Goal: Use online tool/utility

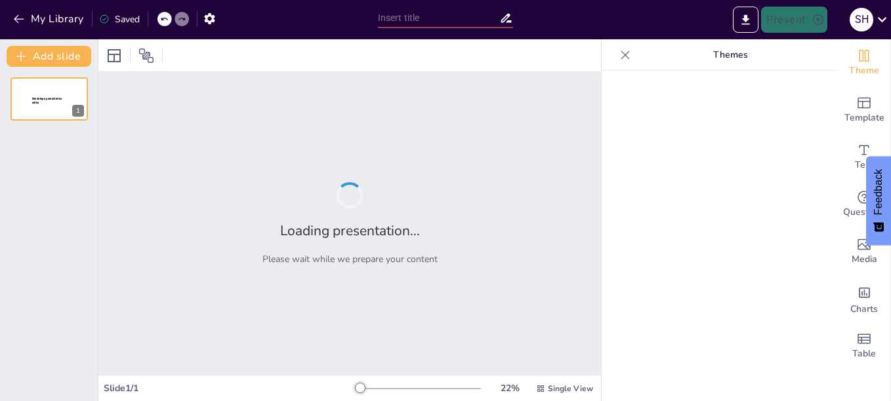
type input "Beneficios de la Inclusión Laboral de Personas con Discapacidad en [GEOGRAPHIC_…"
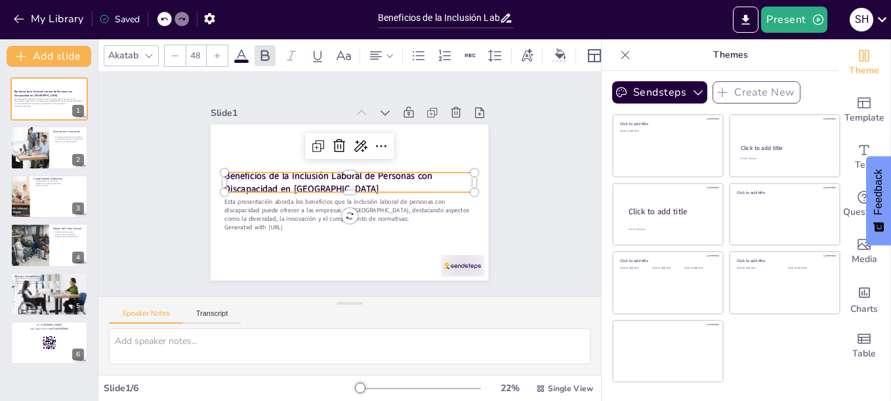
click at [277, 178] on strong "Beneficios de la Inclusión Laboral de Personas con Discapacidad en [GEOGRAPHIC_…" at bounding box center [328, 177] width 209 height 41
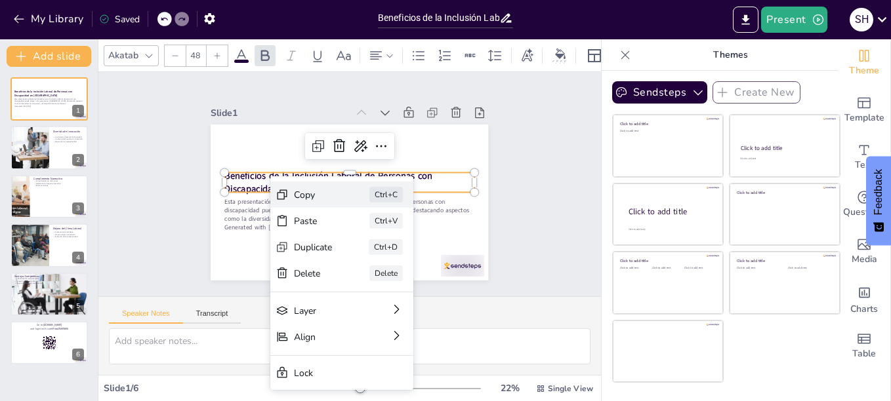
click at [382, 265] on div "Copy" at bounding box center [402, 273] width 40 height 16
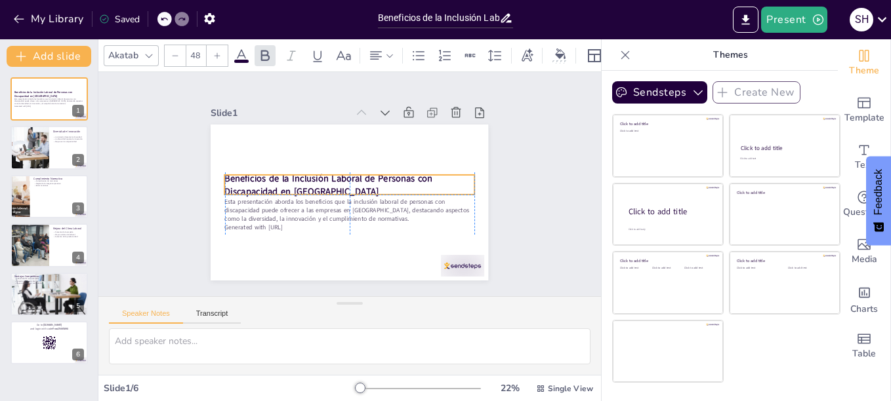
click at [313, 183] on p "Beneficios de la Inclusión Laboral de Personas con Discapacidad en [GEOGRAPHIC_…" at bounding box center [349, 185] width 251 height 52
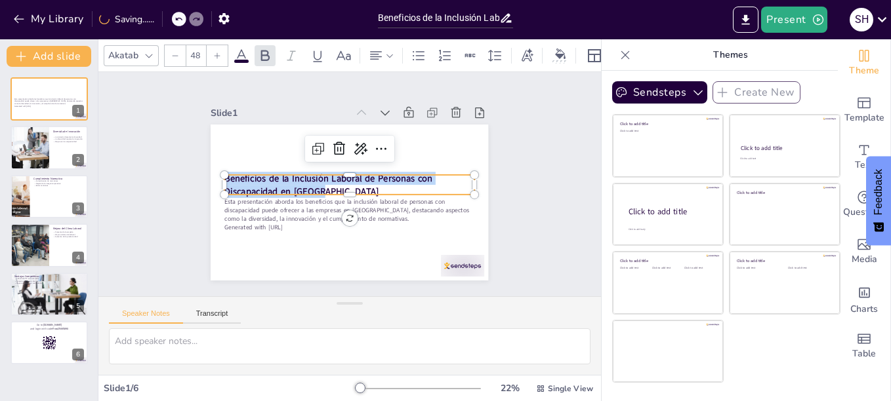
drag, startPoint x: 314, startPoint y: 186, endPoint x: 213, endPoint y: 174, distance: 102.3
click at [213, 174] on div "Esta presentación aborda los beneficios que la inclusión laboral de personas co…" at bounding box center [347, 202] width 293 height 184
copy strong "Beneficios de la Inclusión Laboral de Personas con Discapacidad en [GEOGRAPHIC_…"
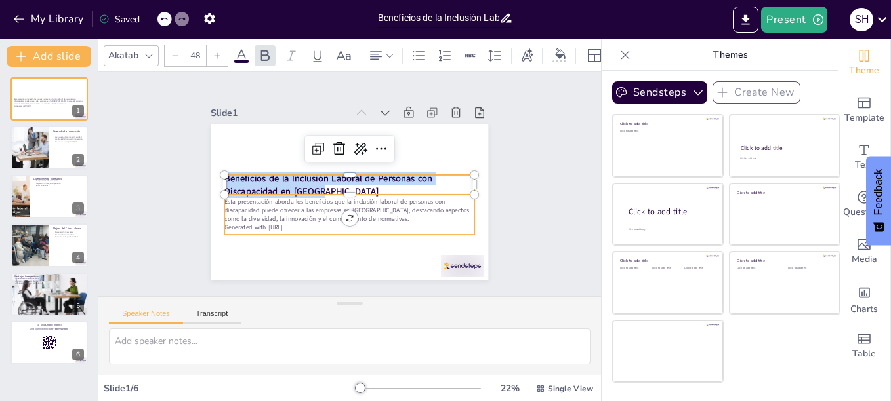
type input "32"
click at [270, 210] on p "Esta presentación aborda los beneficios que la inclusión laboral de personas co…" at bounding box center [346, 210] width 251 height 52
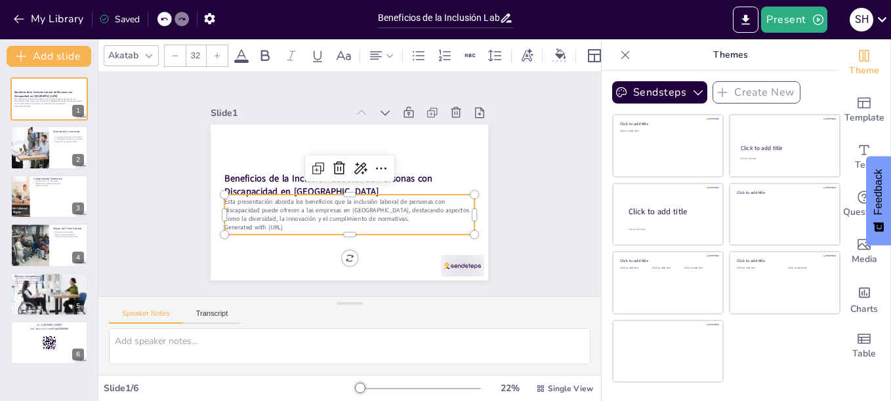
click at [270, 210] on p "Esta presentación aborda los beneficios que la inclusión laboral de personas co…" at bounding box center [346, 210] width 251 height 52
drag, startPoint x: 299, startPoint y: 225, endPoint x: 224, endPoint y: 216, distance: 75.3
click at [224, 216] on div "Esta presentación aborda los beneficios que la inclusión laboral de personas co…" at bounding box center [346, 214] width 252 height 60
click at [379, 215] on p "Esta presentación aborda los beneficios que la inclusión laboral de personas co…" at bounding box center [340, 209] width 245 height 102
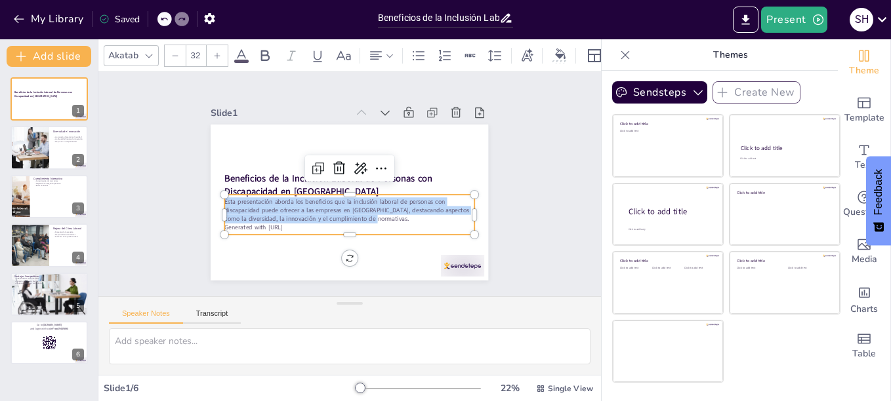
drag, startPoint x: 379, startPoint y: 215, endPoint x: 219, endPoint y: 192, distance: 161.7
click at [219, 192] on div "Beneficios de la Inclusión Laboral de Personas con Discapacidad en [GEOGRAPHIC_…" at bounding box center [349, 203] width 277 height 156
copy p "Esta presentación aborda los beneficios que la inclusión laboral de personas co…"
click at [29, 140] on div at bounding box center [29, 148] width 66 height 45
type textarea "La diversidad es un [PERSON_NAME] fundamental en la innovación. Al incluir a pe…"
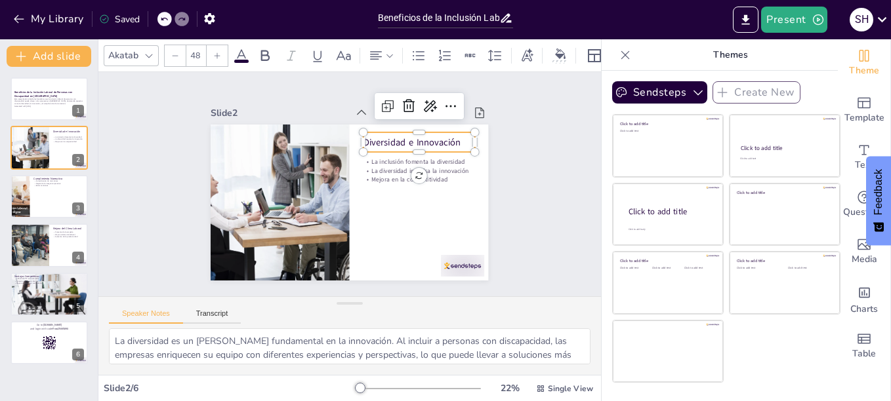
click at [384, 138] on p "Diversidad e Innovación" at bounding box center [423, 150] width 112 height 24
drag, startPoint x: 448, startPoint y: 134, endPoint x: 349, endPoint y: 135, distance: 99.1
click at [349, 135] on div "La inclusión fomenta la diversidad La diversidad impulsa la innovación Mejora e…" at bounding box center [347, 202] width 293 height 184
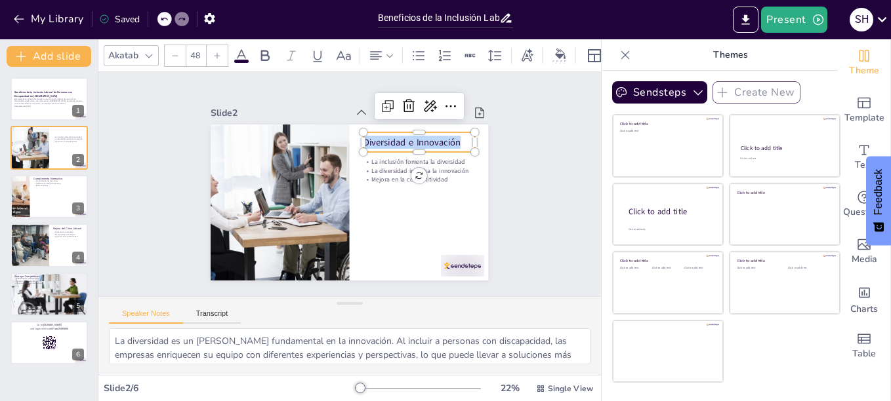
copy p "Diversidad e Innovación"
type input "32"
click at [436, 175] on p "Mejora en la competitividad" at bounding box center [418, 179] width 111 height 9
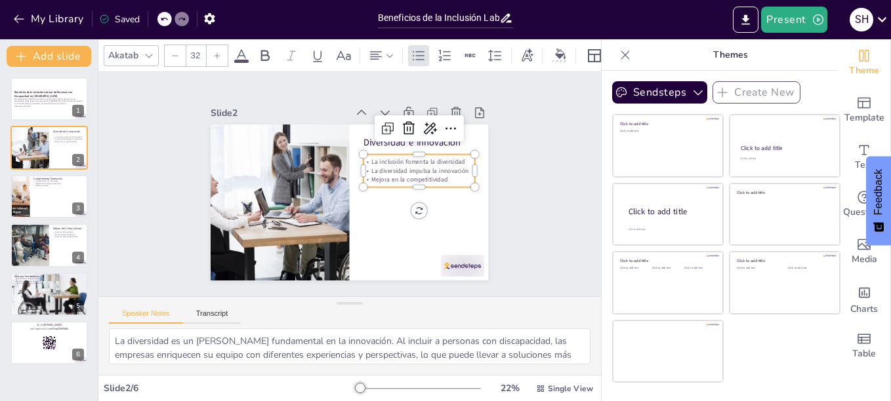
click at [436, 176] on p "Mejora en la competitividad" at bounding box center [419, 186] width 112 height 20
drag, startPoint x: 437, startPoint y: 175, endPoint x: 358, endPoint y: 158, distance: 80.5
click at [363, 158] on div "La inclusión fomenta la diversidad La diversidad impulsa la innovación Mejora e…" at bounding box center [418, 171] width 111 height 26
copy div "La inclusión fomenta la diversidad La diversidad impulsa la innovación Mejora e…"
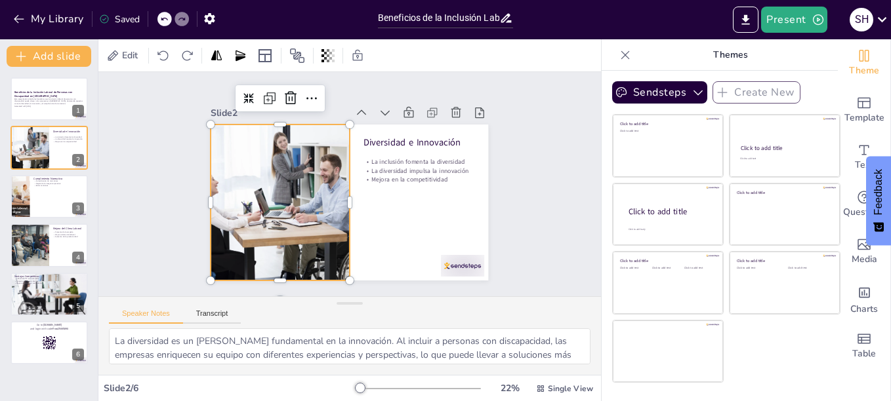
click at [288, 201] on div at bounding box center [280, 203] width 234 height 156
click at [260, 173] on div at bounding box center [278, 196] width 249 height 180
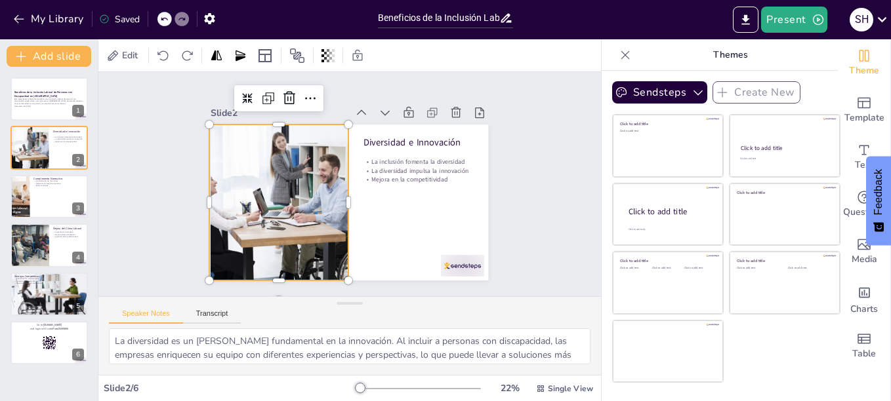
copy div "La inclusión fomenta la diversidad La diversidad impulsa la innovación Mejora e…"
